Goal: Task Accomplishment & Management: Manage account settings

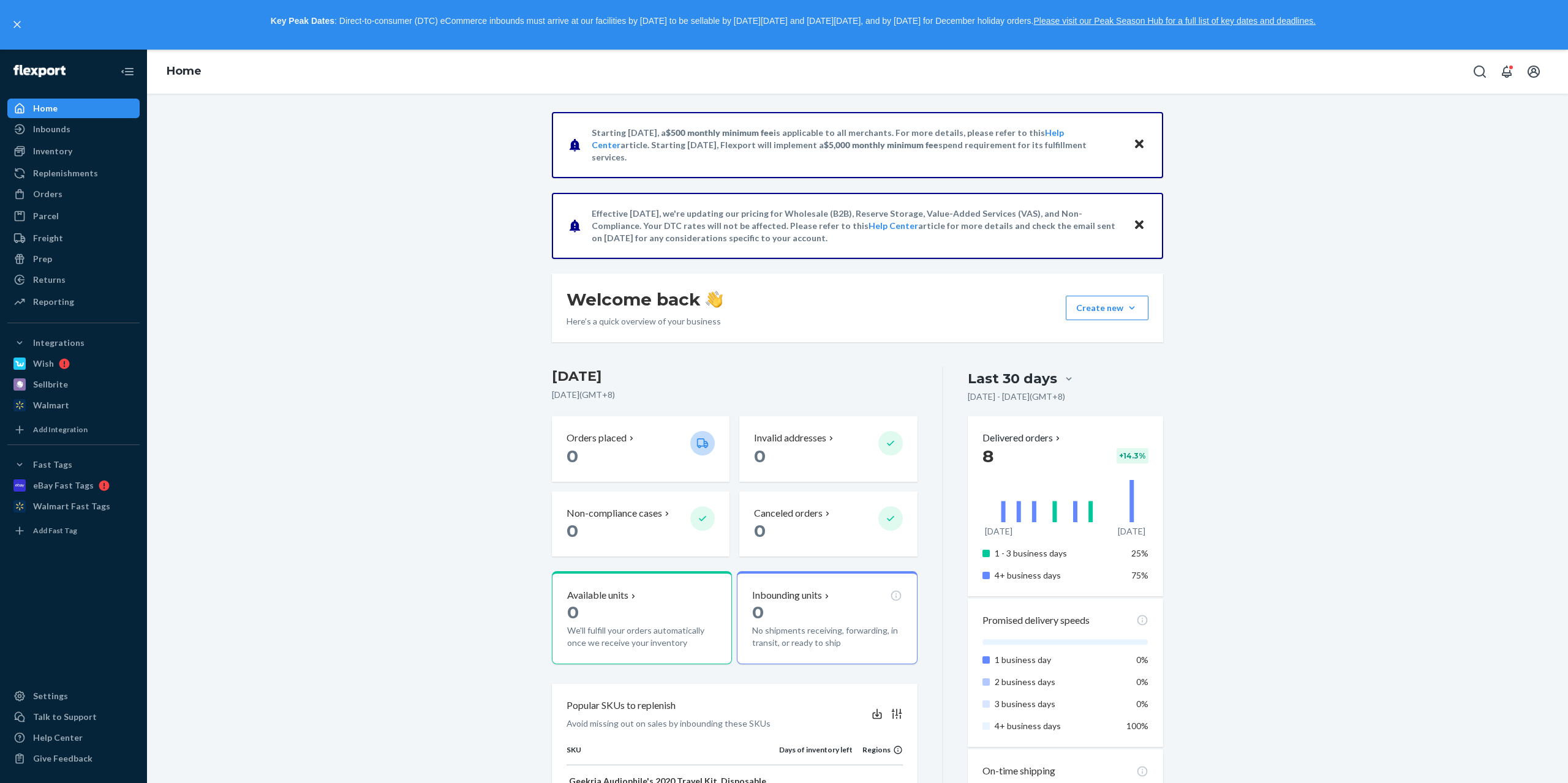
click at [281, 430] on div "Starting [DATE], a $500 monthly minimum fee is applicable to all merchants. For…" at bounding box center [857, 670] width 1402 height 1116
click at [69, 194] on div "Orders" at bounding box center [73, 194] width 130 height 17
